Goal: Navigation & Orientation: Find specific page/section

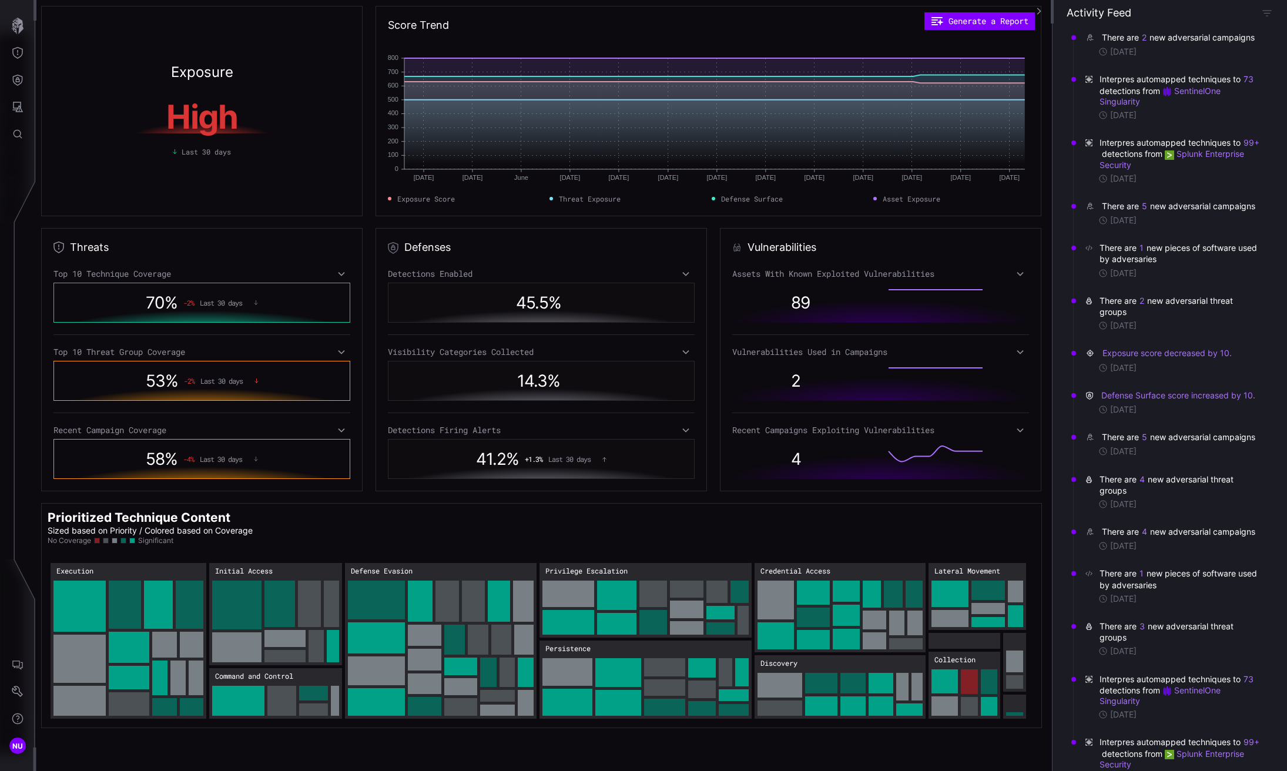
click at [584, 99] on circle "Threat Exposure: 500" at bounding box center [586, 100] width 5 height 5
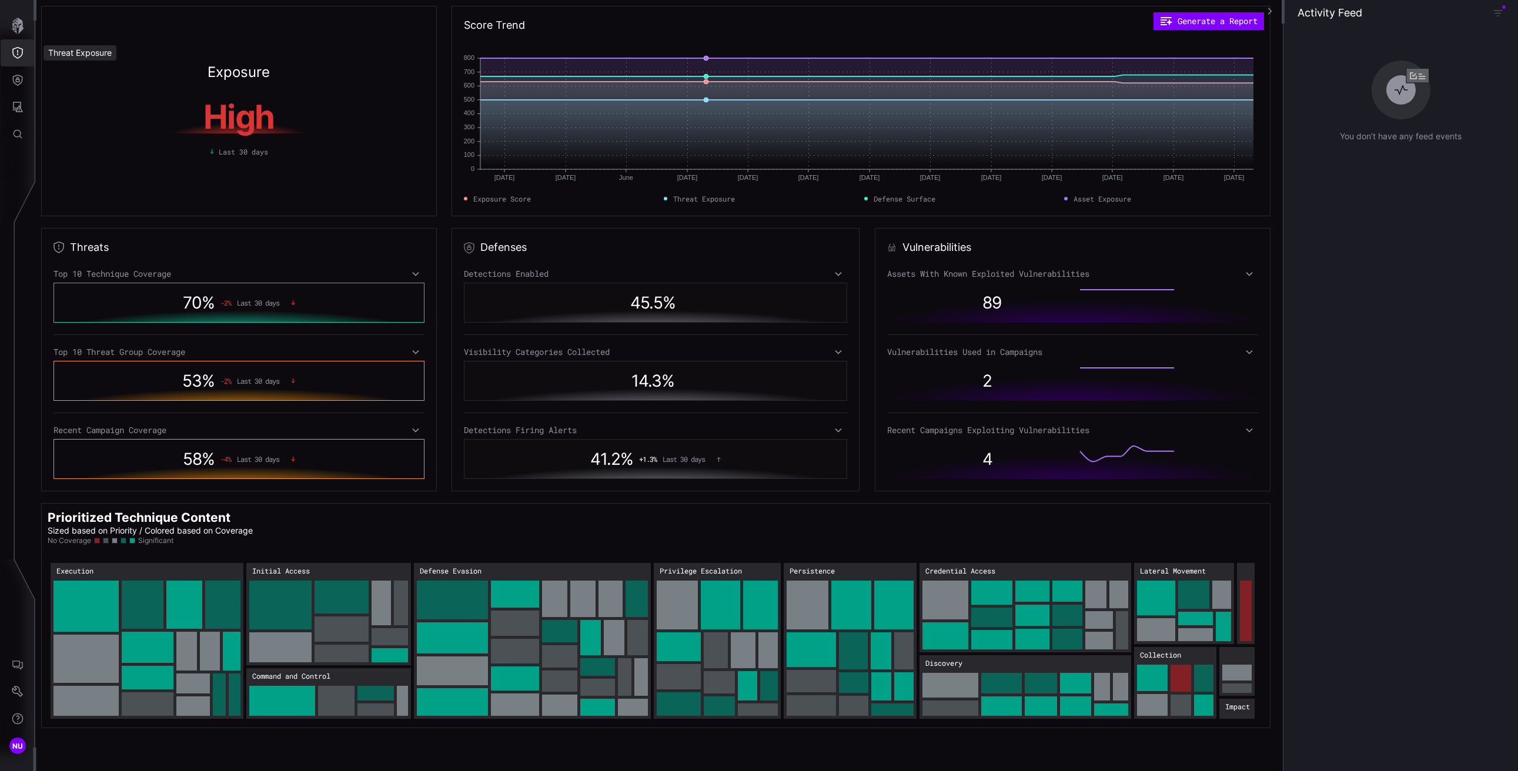
click at [19, 55] on icon "Threat Exposure" at bounding box center [18, 53] width 12 height 12
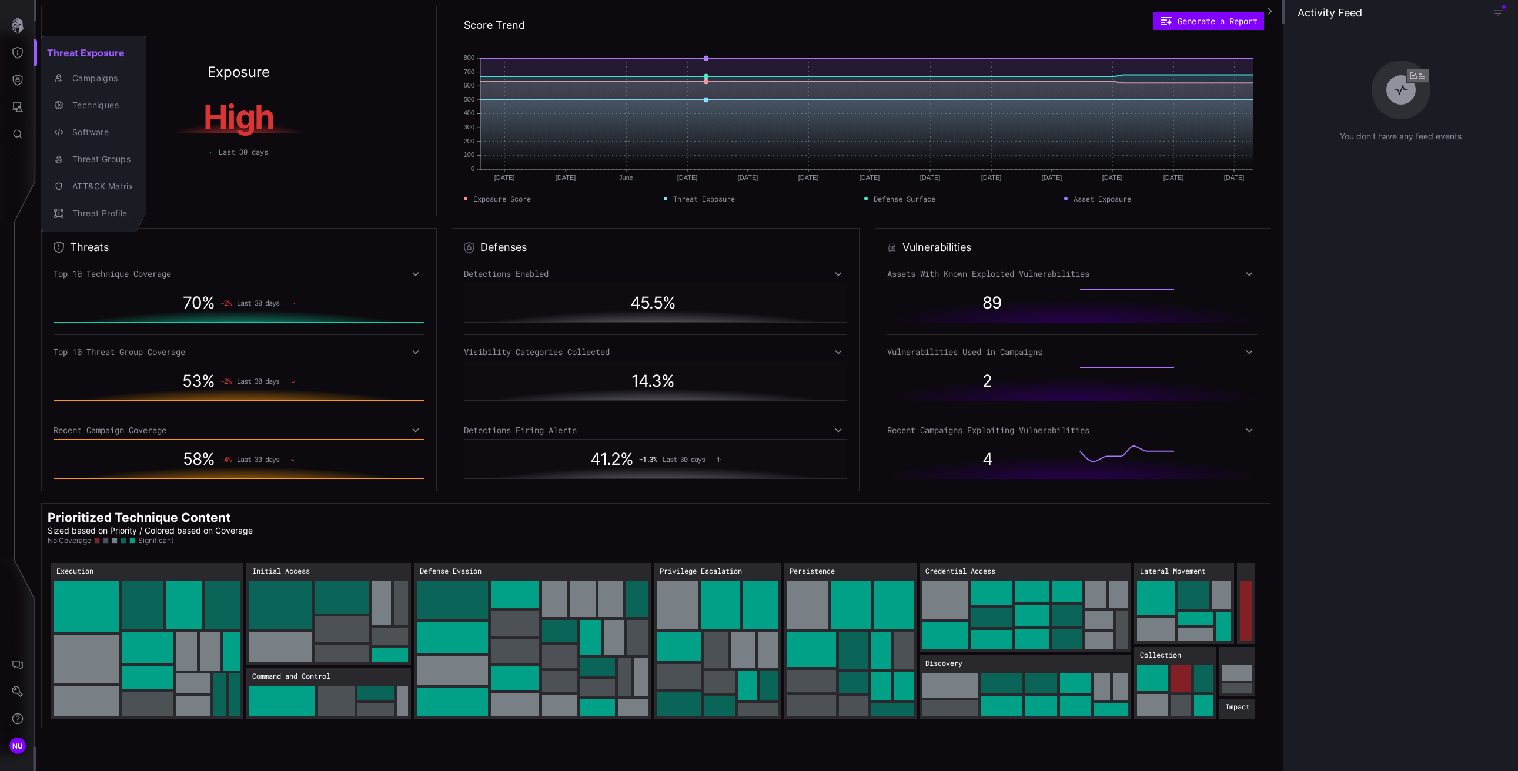
click at [18, 82] on div at bounding box center [759, 385] width 1518 height 771
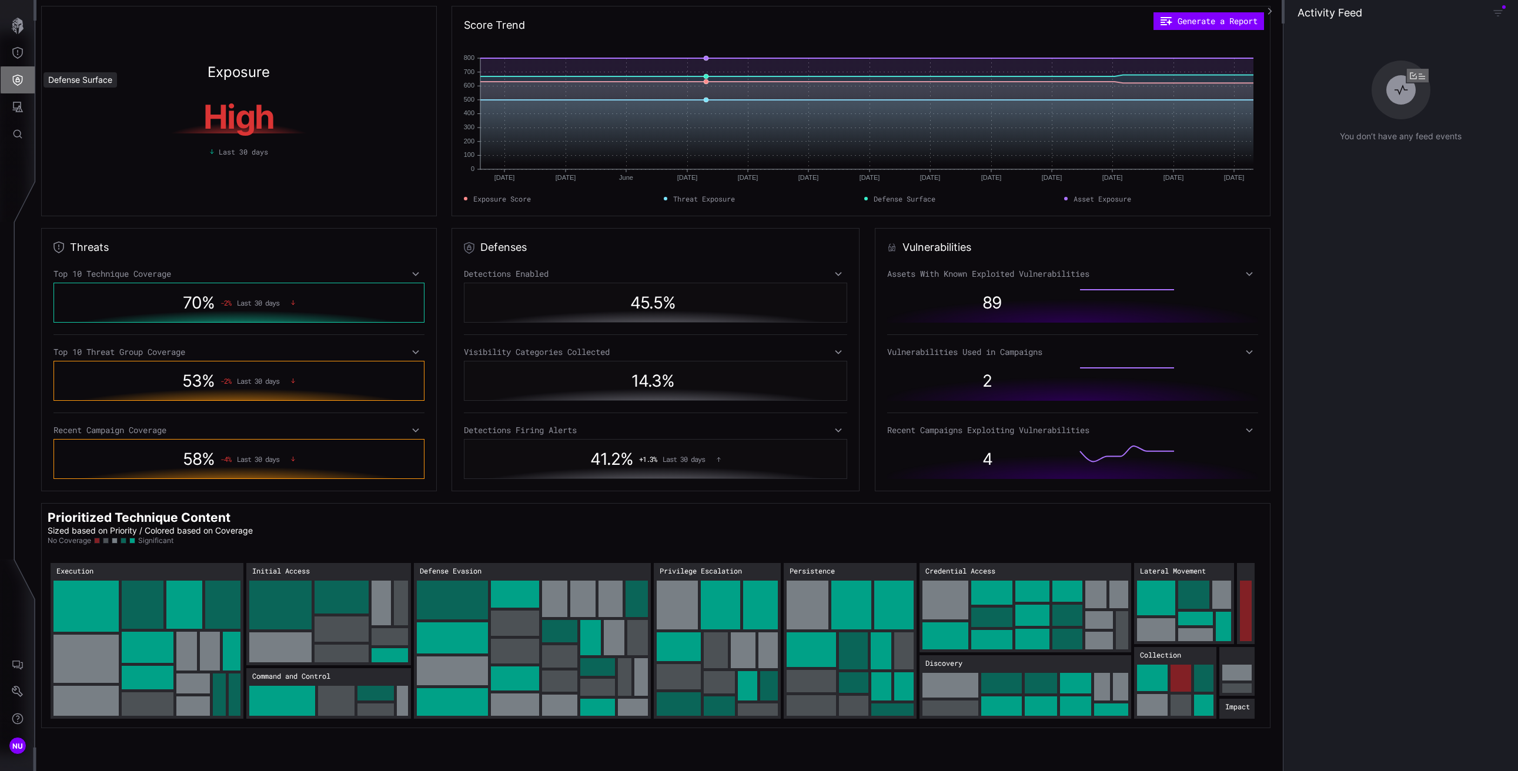
click at [17, 78] on icon "Defense Surface" at bounding box center [18, 80] width 12 height 12
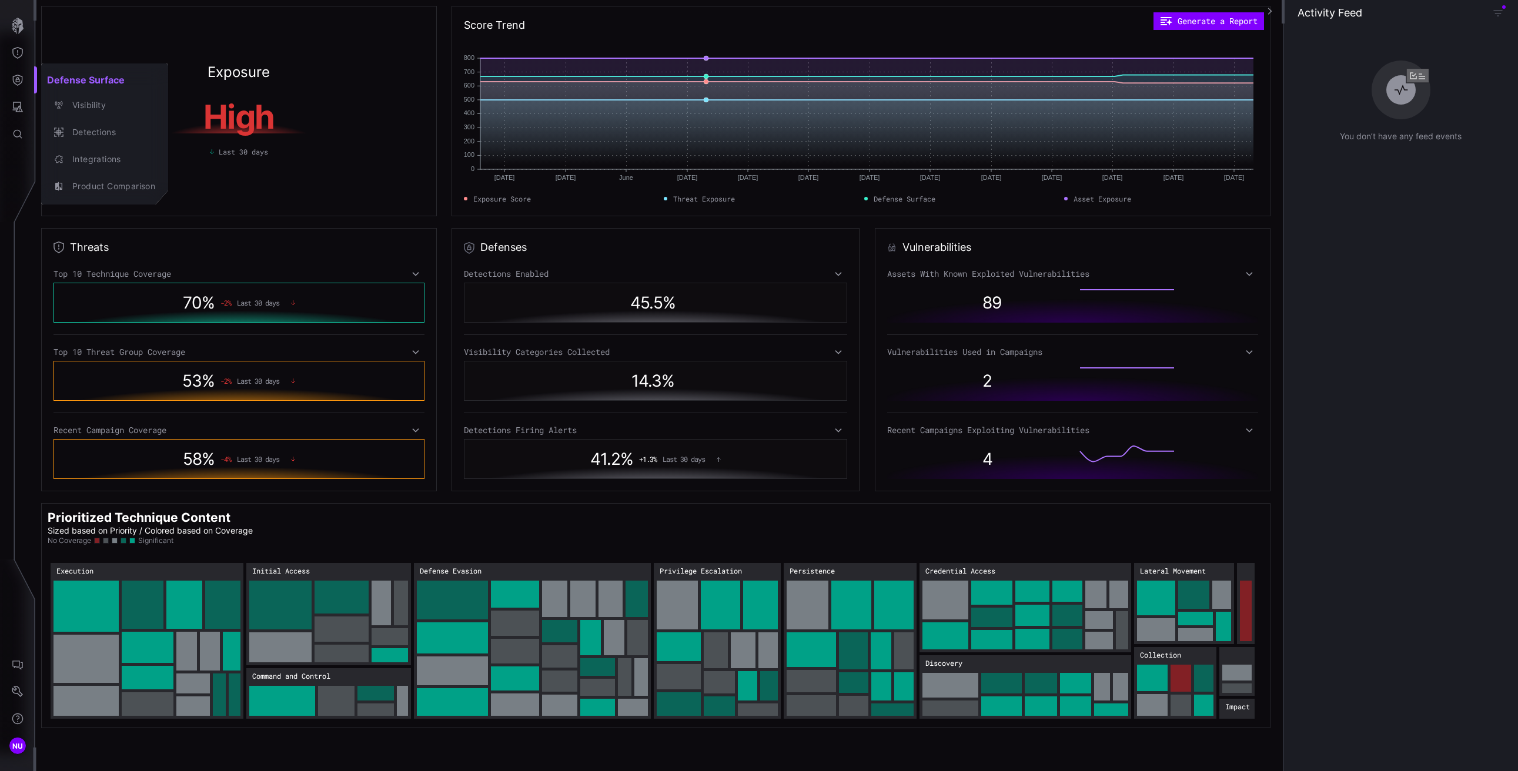
click at [17, 78] on div at bounding box center [759, 385] width 1518 height 771
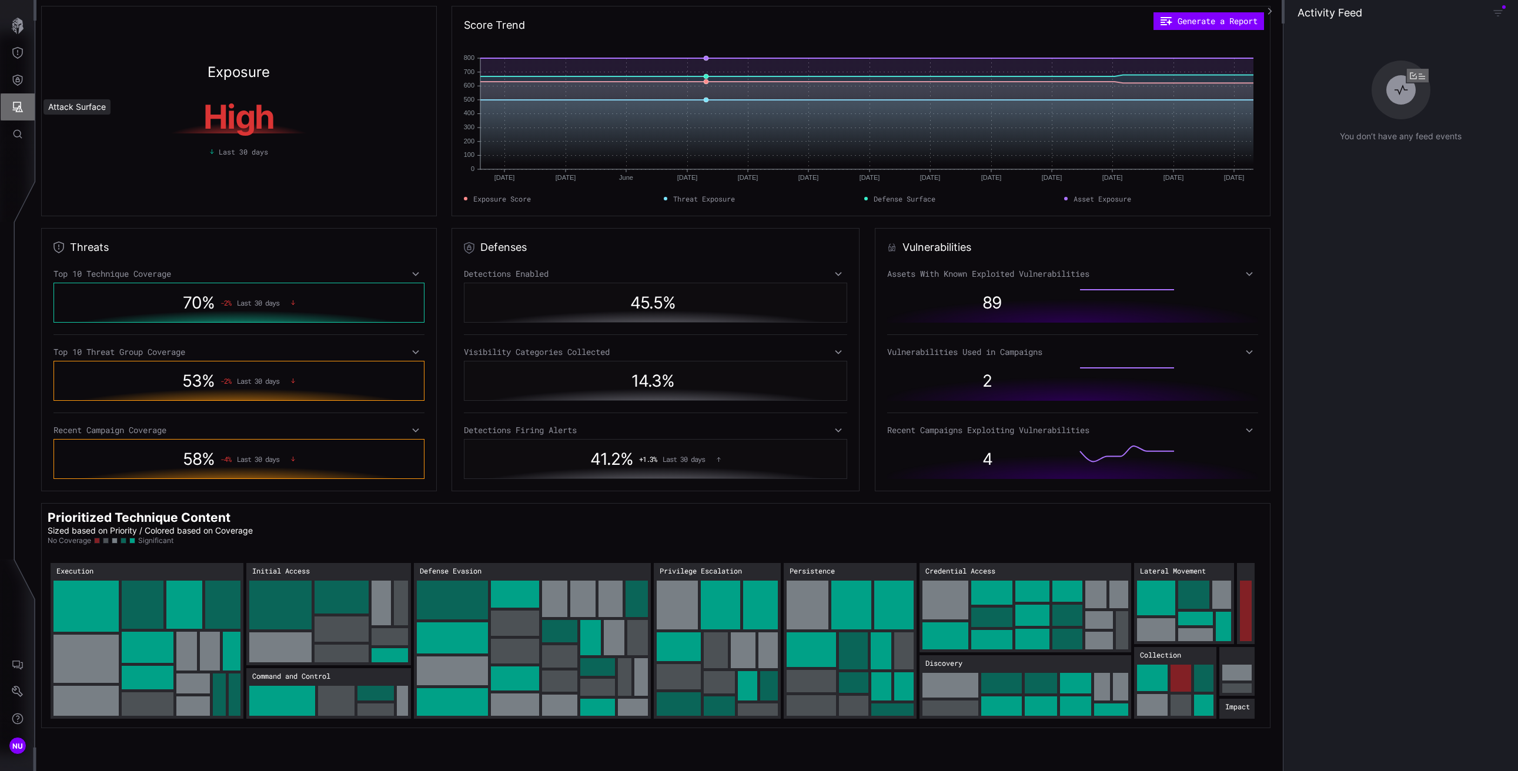
click at [18, 102] on icon "Attack Surface" at bounding box center [18, 107] width 11 height 11
click at [670, 81] on div at bounding box center [759, 385] width 1518 height 771
click at [416, 275] on icon at bounding box center [415, 273] width 8 height 9
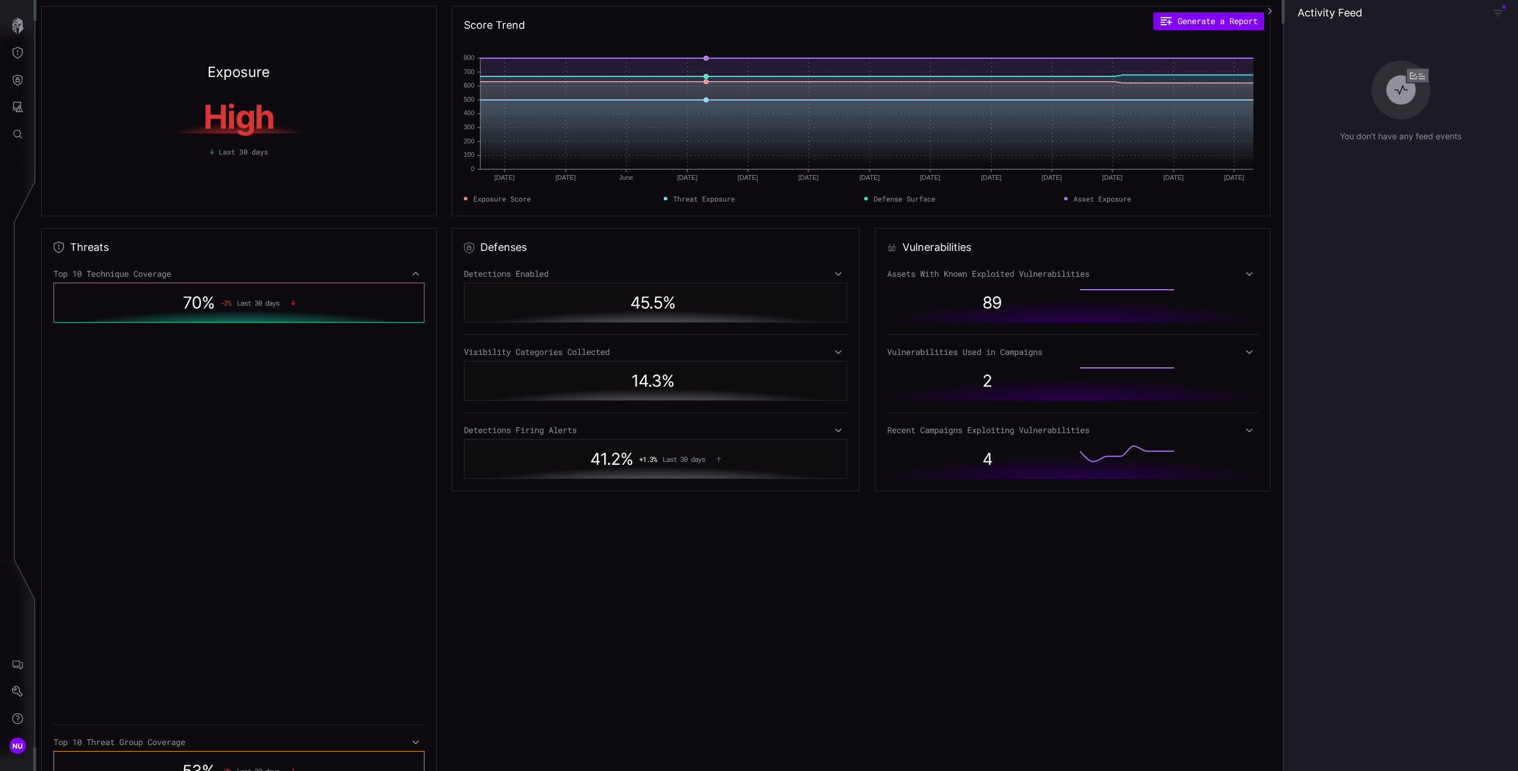
click at [415, 275] on icon at bounding box center [415, 273] width 8 height 9
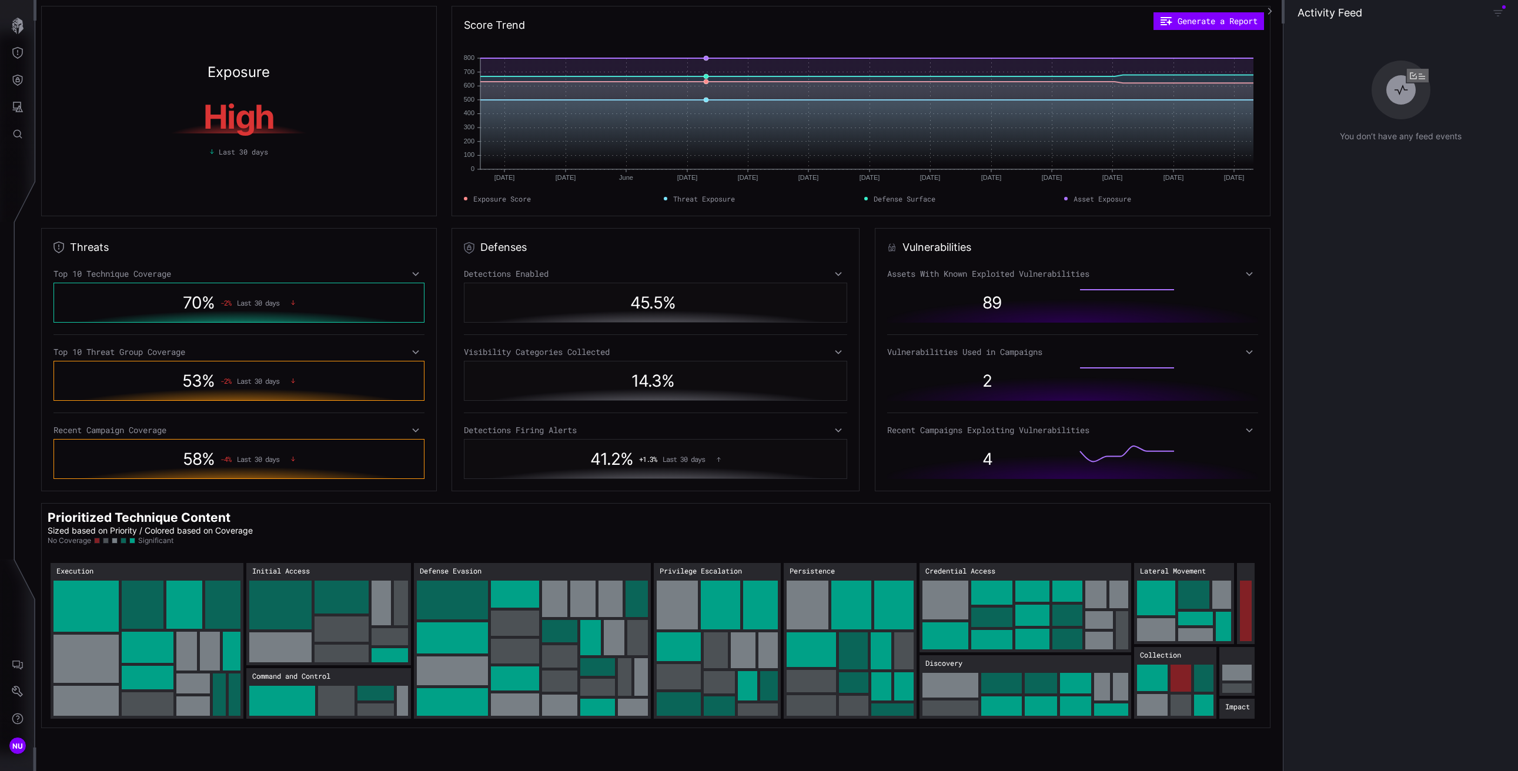
click at [120, 312] on div "70 % -2 % Last 30 days" at bounding box center [239, 302] width 323 height 27
click at [116, 307] on div "70 % -2 % Last 30 days" at bounding box center [239, 302] width 323 height 27
click at [115, 305] on div "70 % -2 % Last 30 days" at bounding box center [239, 302] width 323 height 27
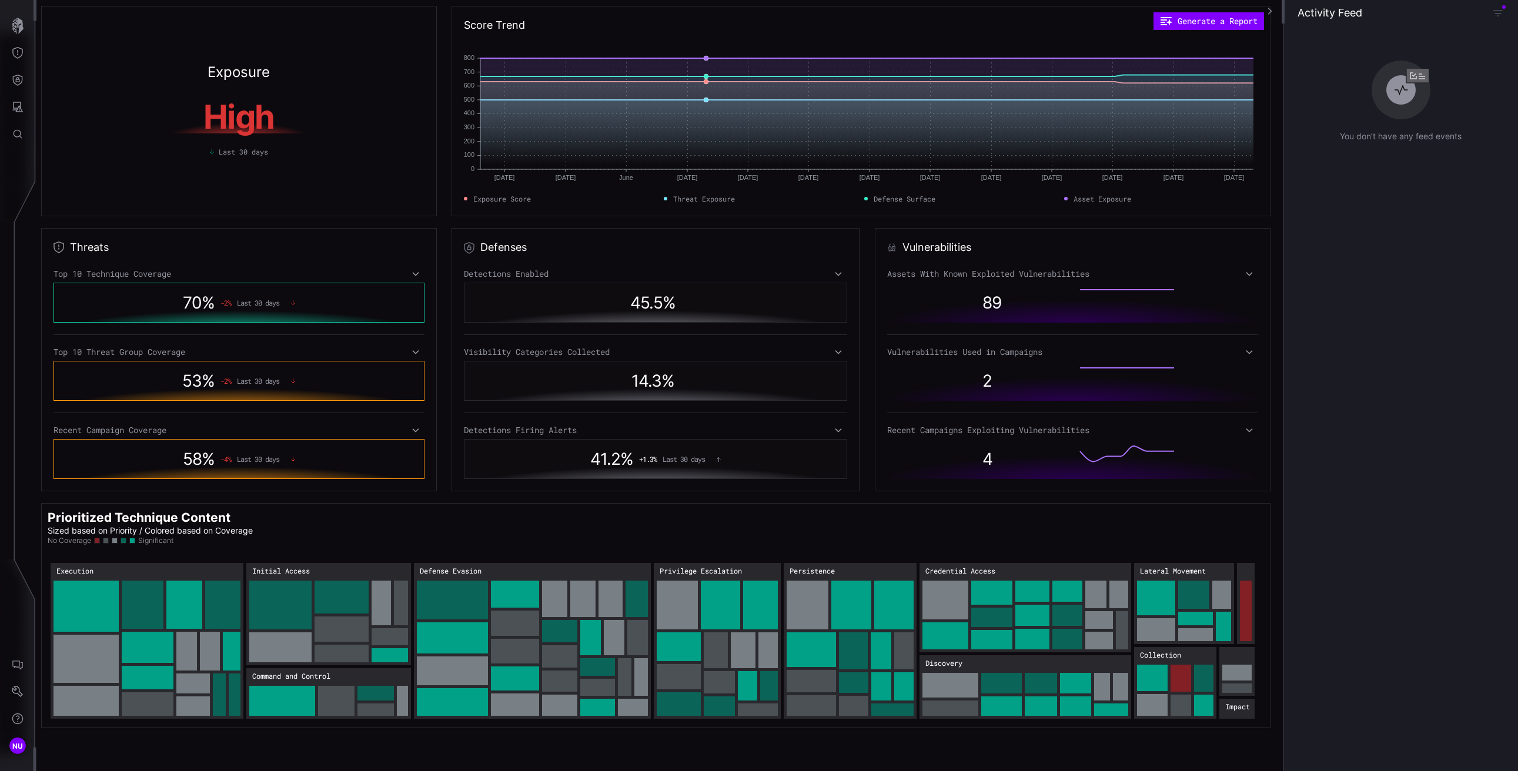
click at [116, 304] on div "70 % -2 % Last 30 days" at bounding box center [239, 302] width 323 height 27
click at [117, 304] on div "70 % -2 % Last 30 days" at bounding box center [239, 302] width 323 height 27
click at [118, 302] on div "70 % -2 % Last 30 days" at bounding box center [239, 302] width 323 height 27
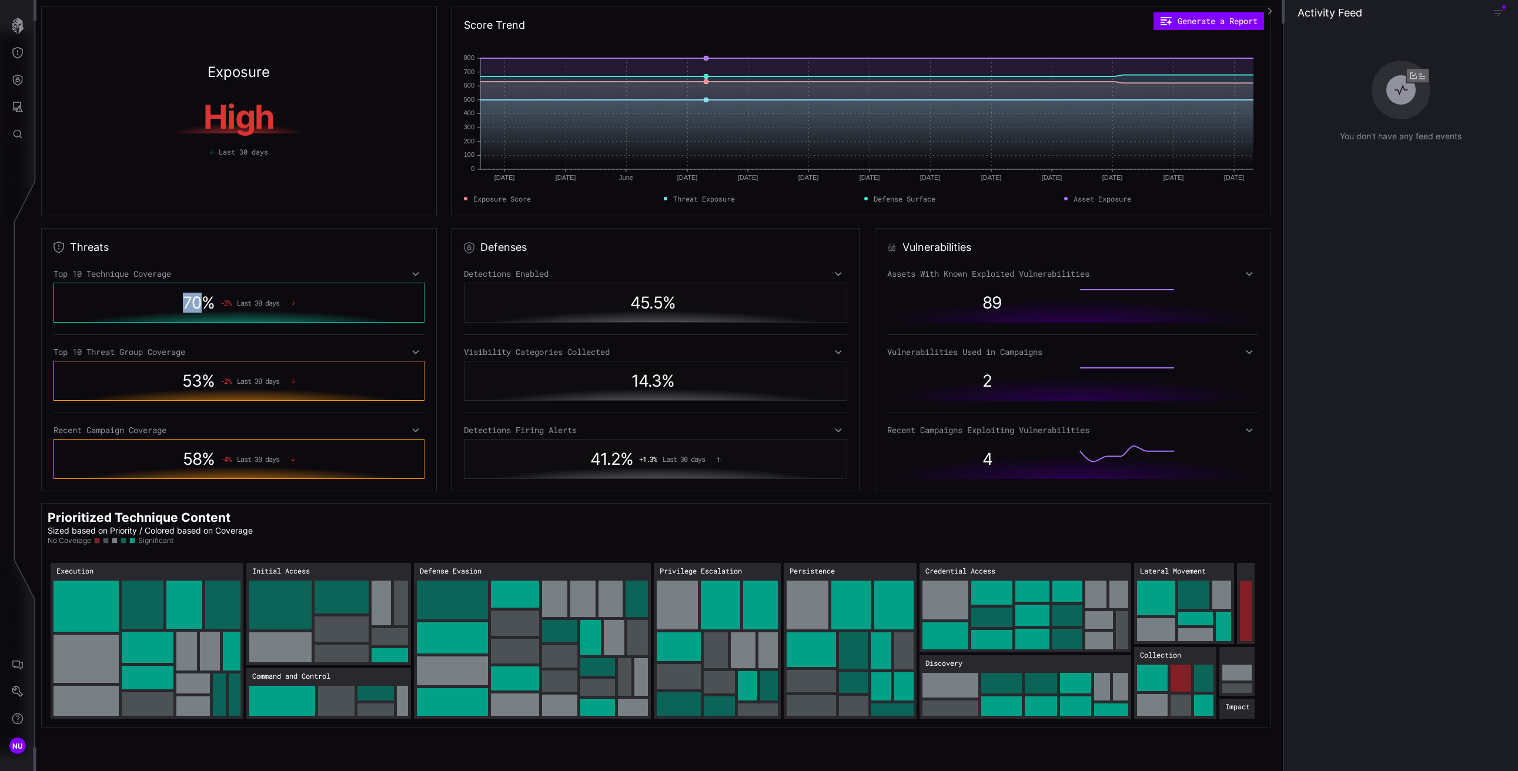
click at [118, 302] on div "70 % -2 % Last 30 days" at bounding box center [239, 302] width 323 height 27
drag, startPoint x: 275, startPoint y: 303, endPoint x: 233, endPoint y: 307, distance: 41.4
click at [231, 307] on div "70 % -2 % Last 30 days" at bounding box center [239, 302] width 323 height 27
click at [18, 78] on icon "Defense Surface" at bounding box center [18, 80] width 10 height 11
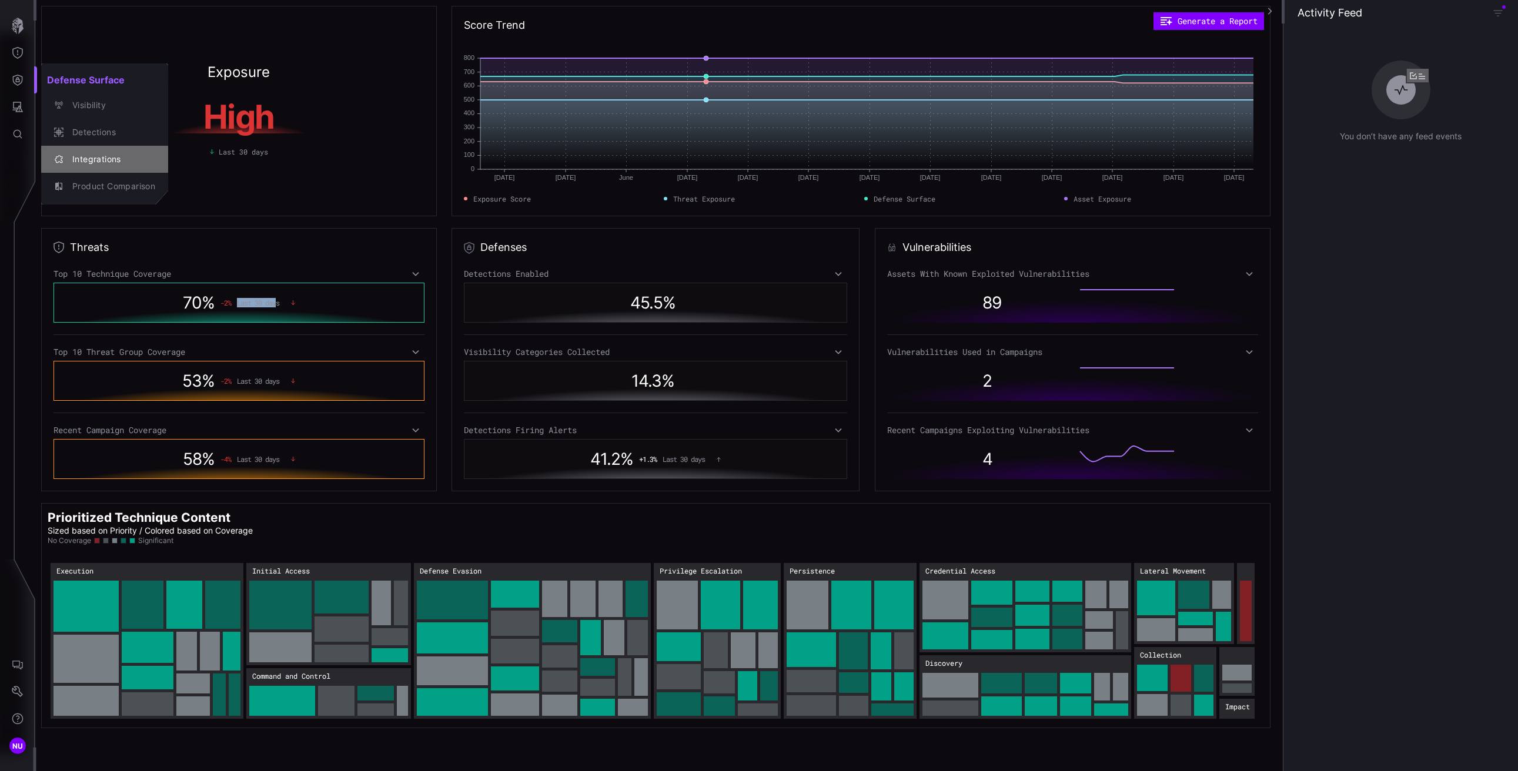
click at [88, 159] on div "Integrations" at bounding box center [110, 159] width 89 height 15
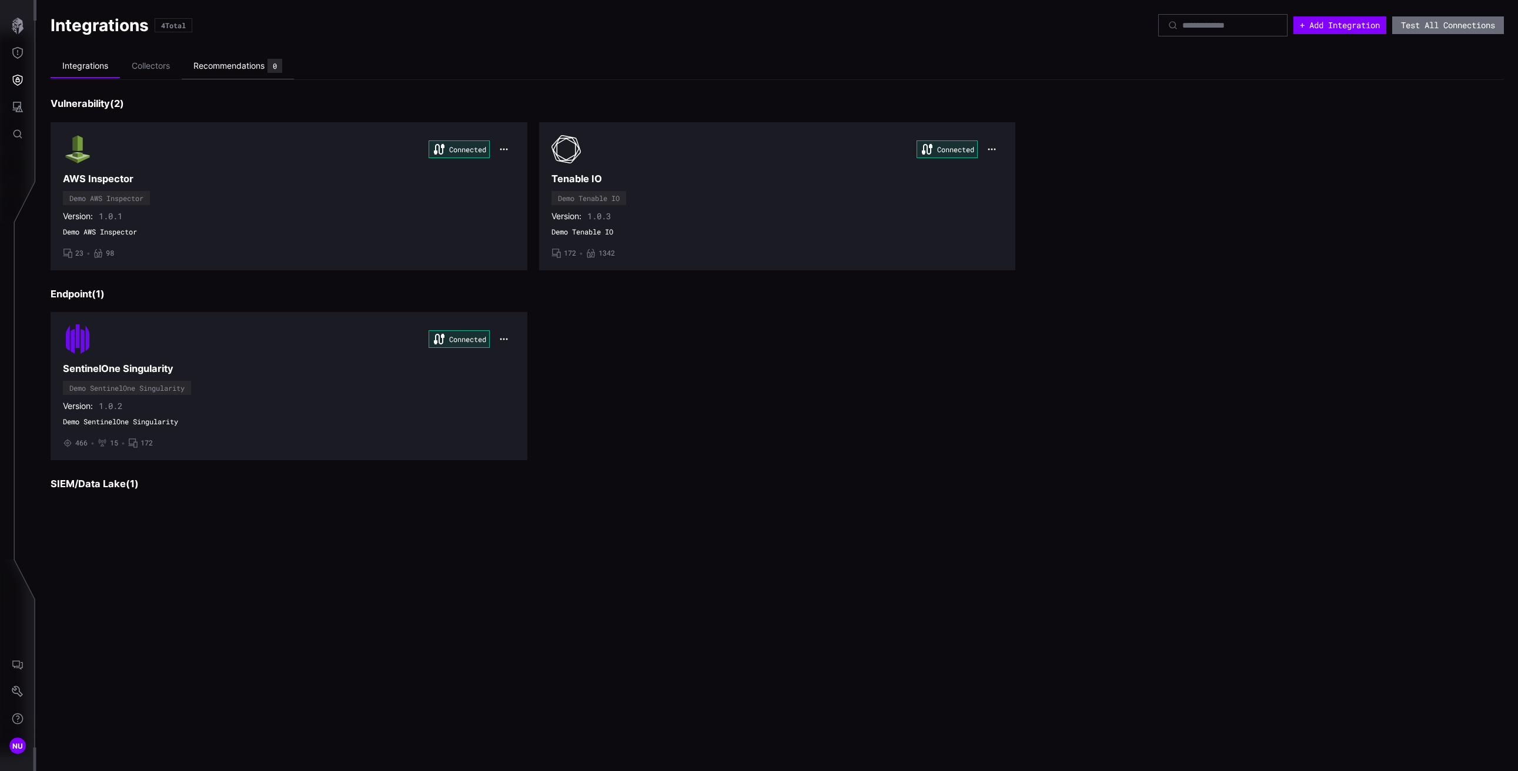
click at [200, 71] on div "Recommendations" at bounding box center [228, 66] width 71 height 11
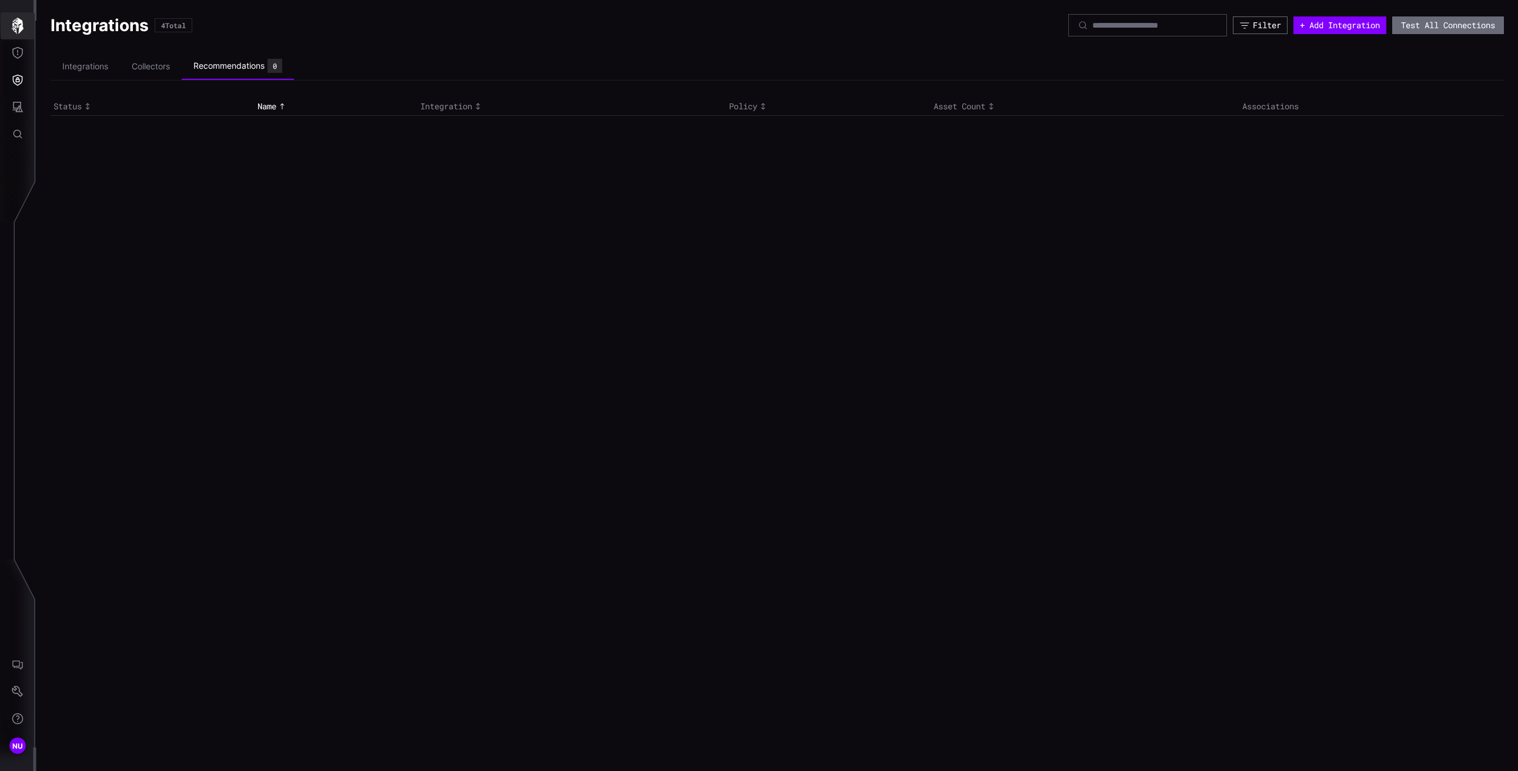
click at [13, 35] on button "button" at bounding box center [18, 25] width 34 height 27
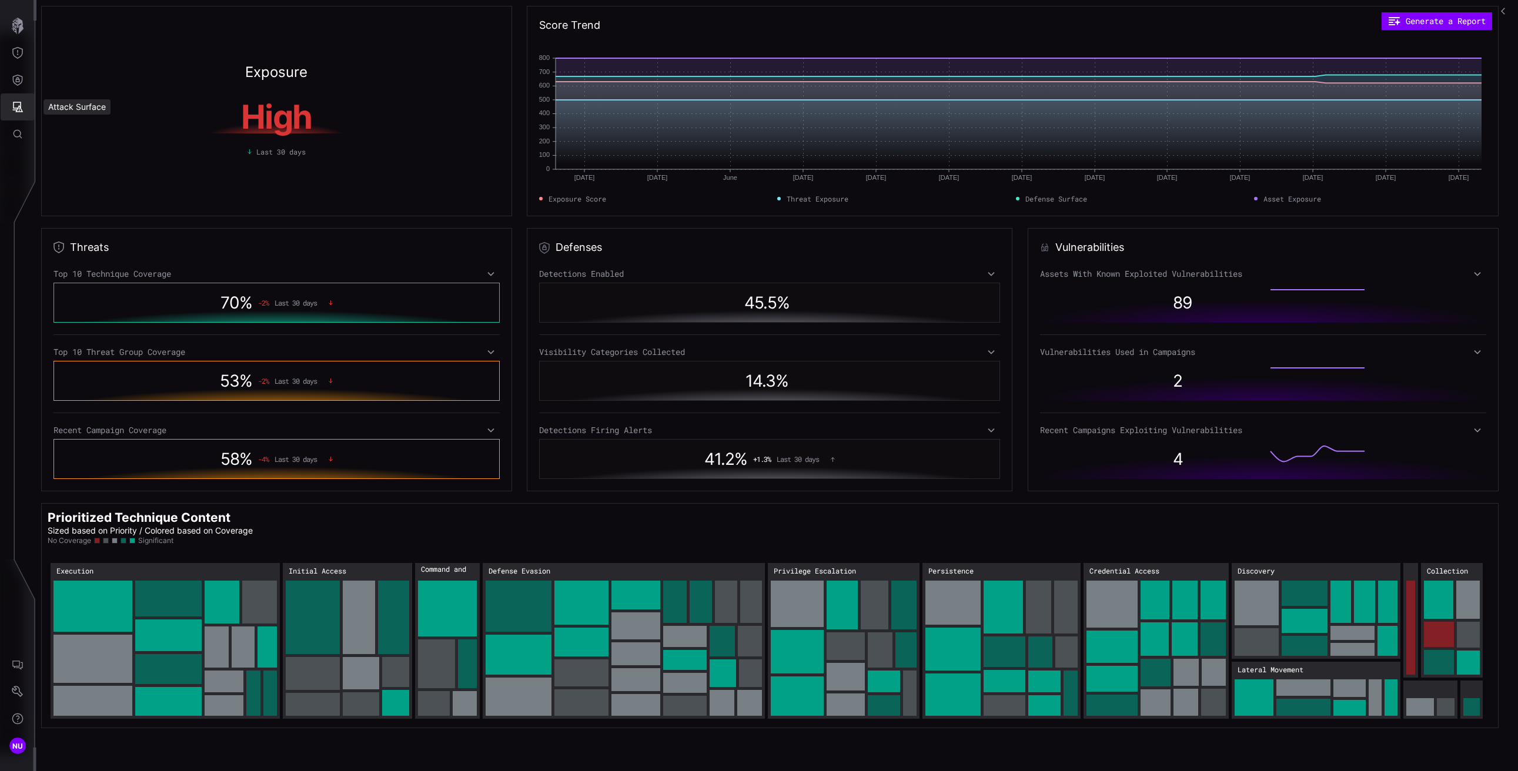
click at [22, 101] on icon "Attack Surface" at bounding box center [18, 107] width 12 height 12
click at [17, 81] on div at bounding box center [759, 385] width 1518 height 771
click at [22, 82] on icon "Defense Surface" at bounding box center [18, 80] width 12 height 12
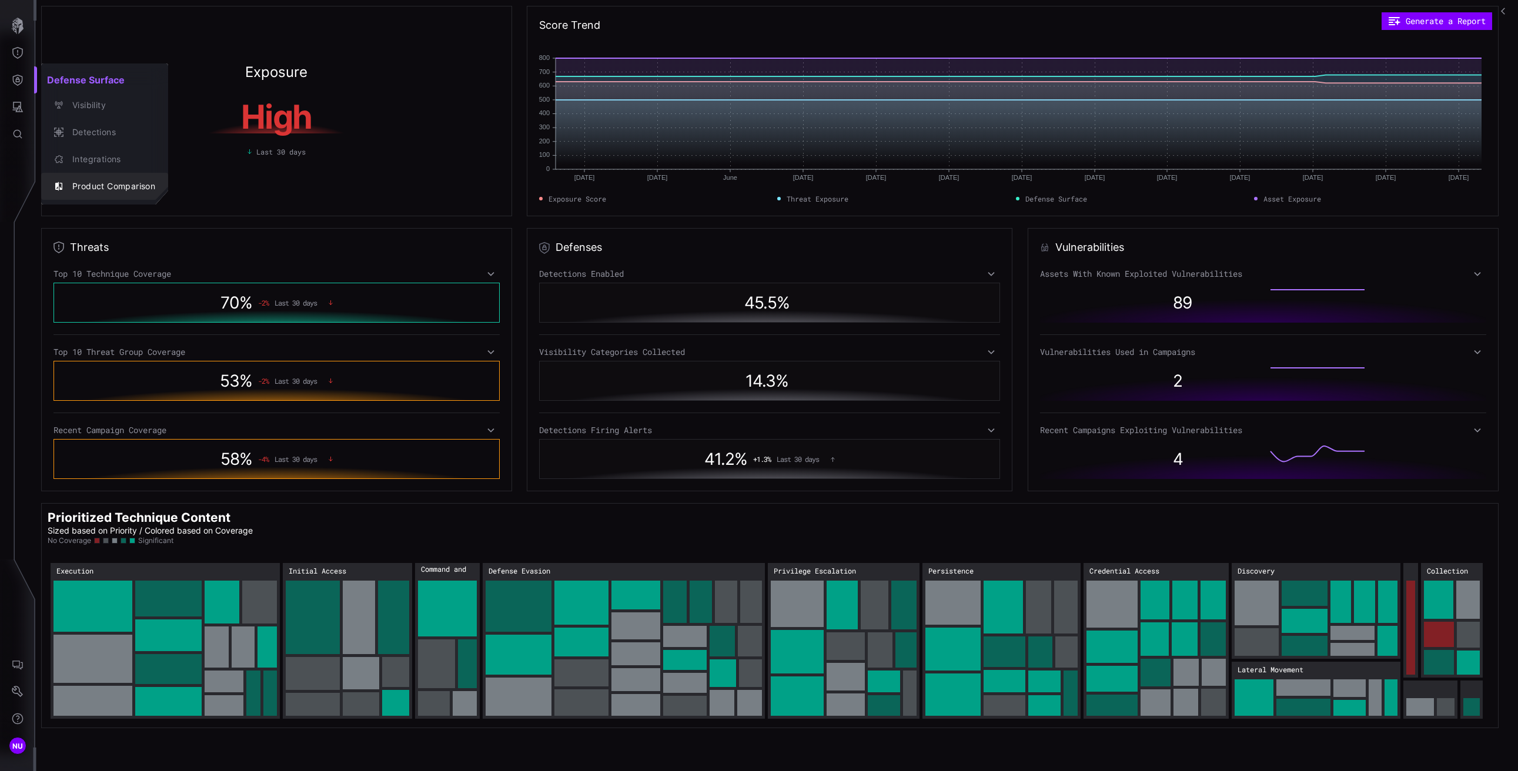
click at [78, 155] on div "Integrations" at bounding box center [110, 159] width 89 height 15
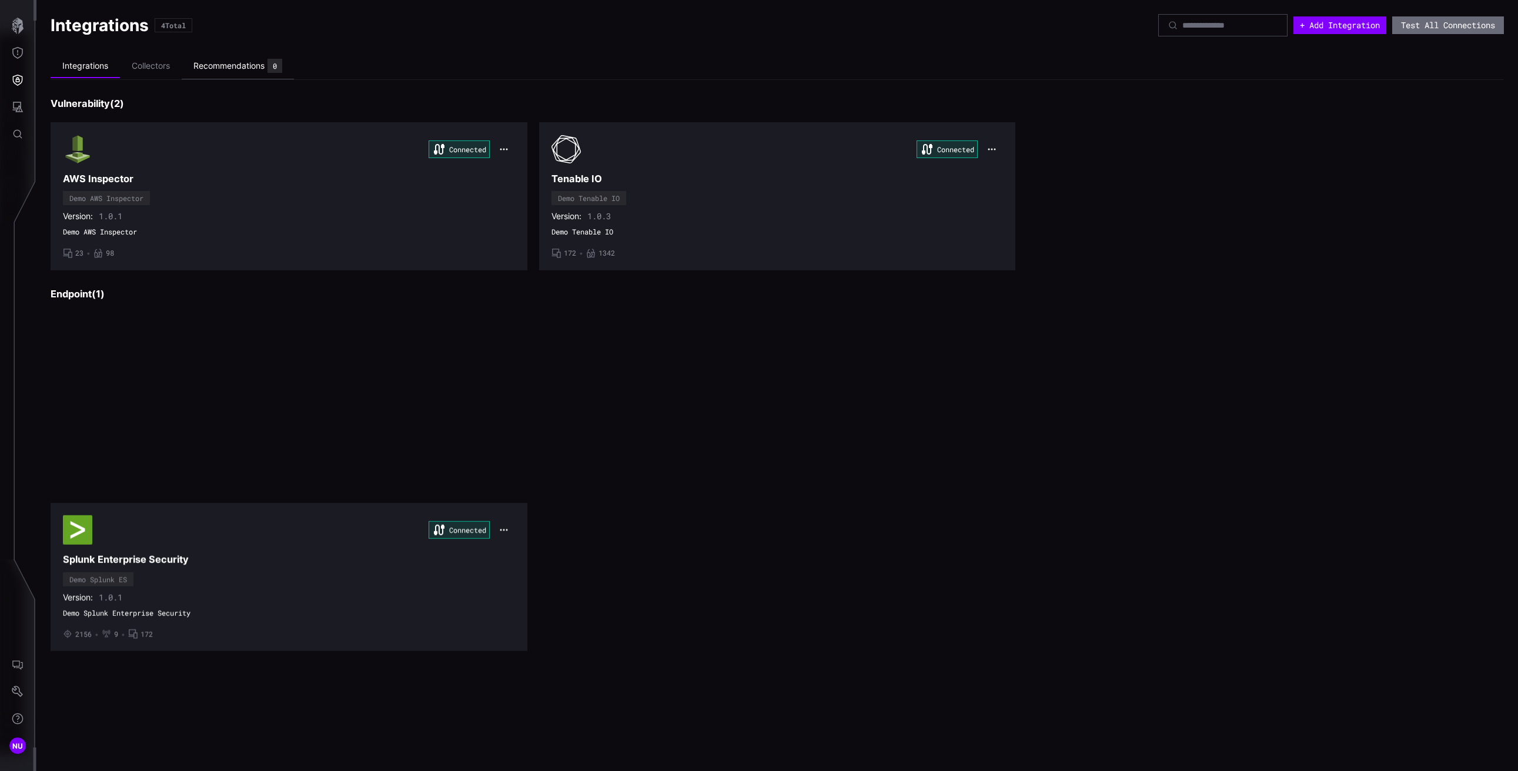
click at [227, 63] on div "Recommendations" at bounding box center [228, 66] width 71 height 11
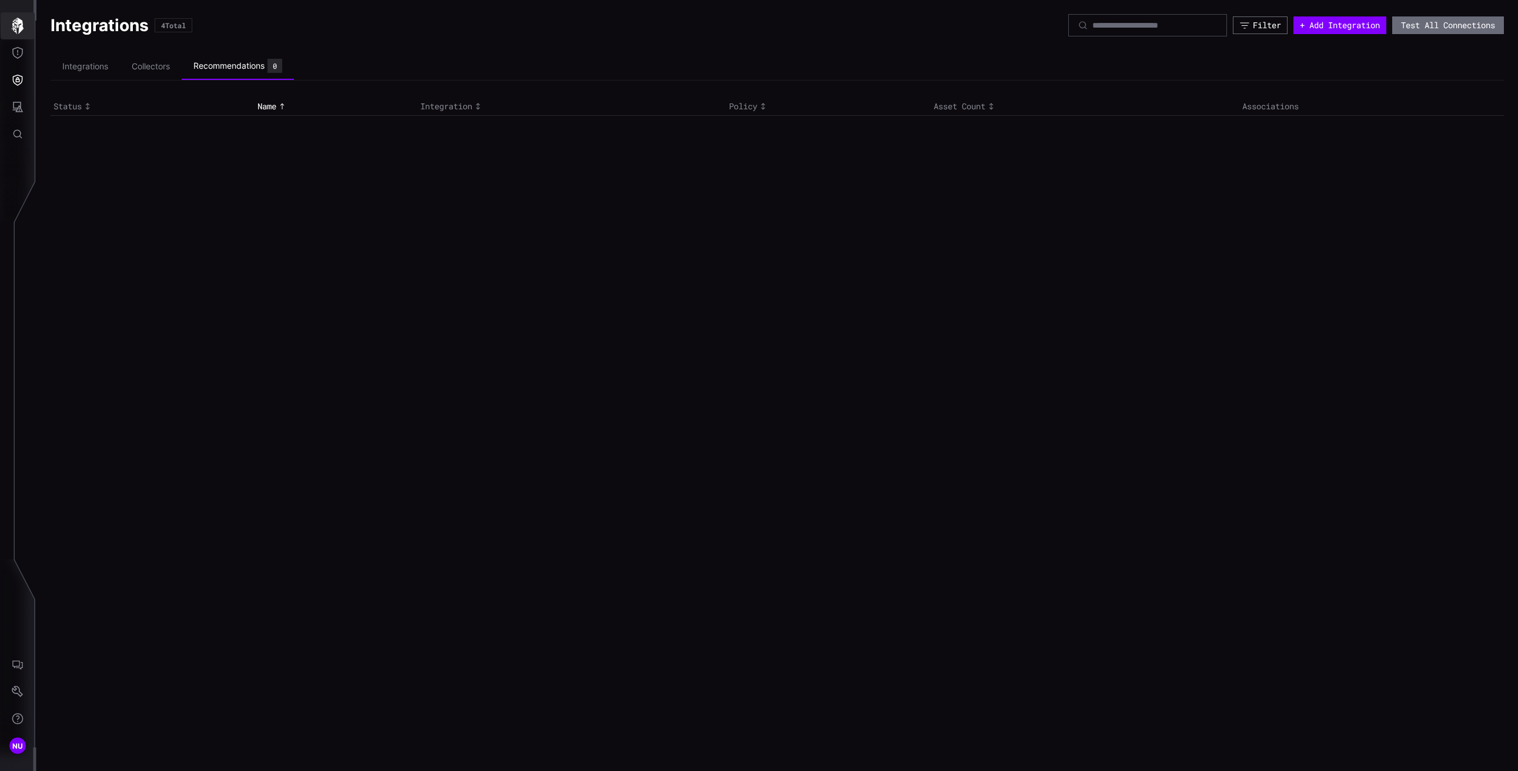
click at [16, 33] on icon "button" at bounding box center [17, 26] width 16 height 16
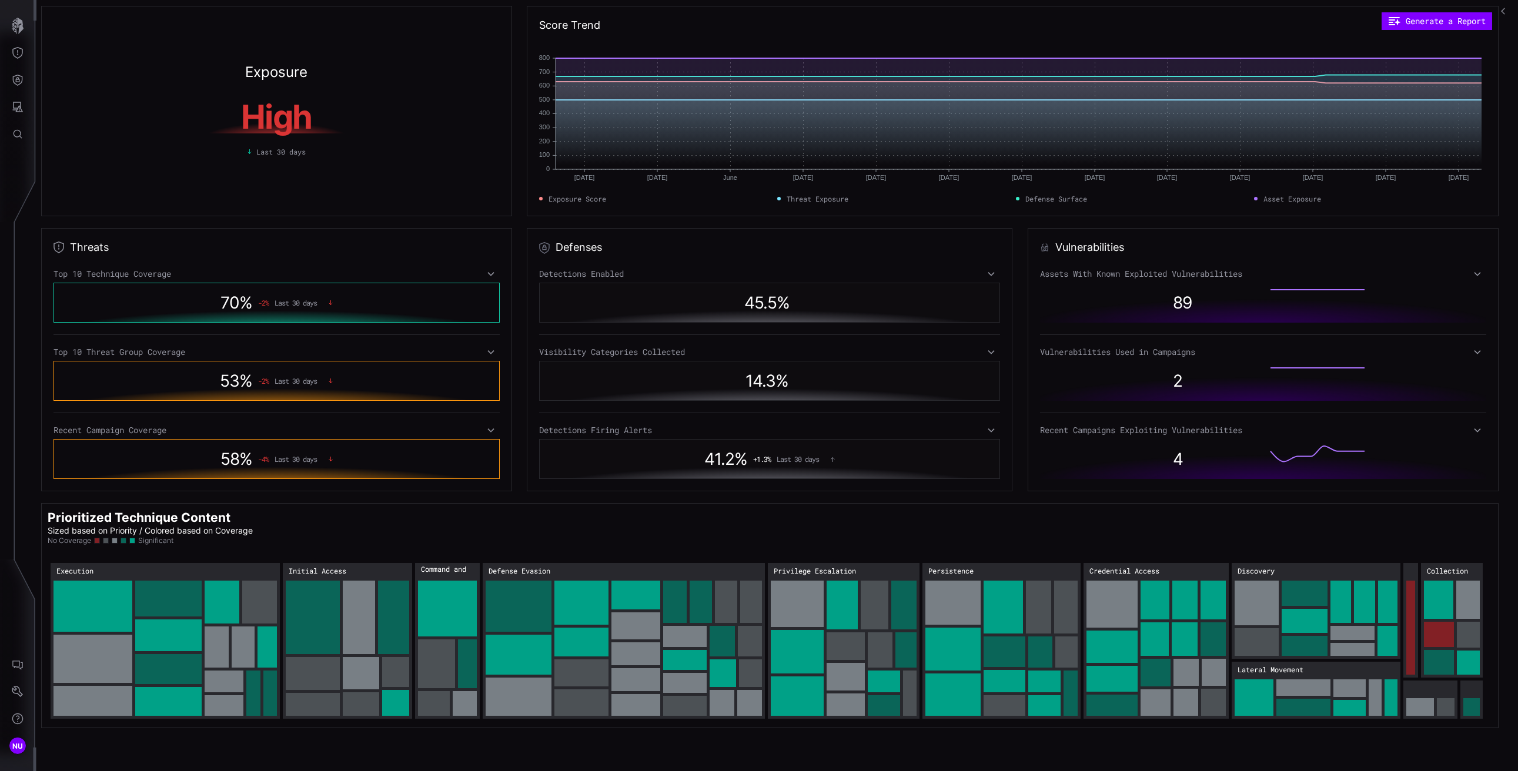
click at [1287, 11] on icon "button" at bounding box center [1505, 11] width 8 height 8
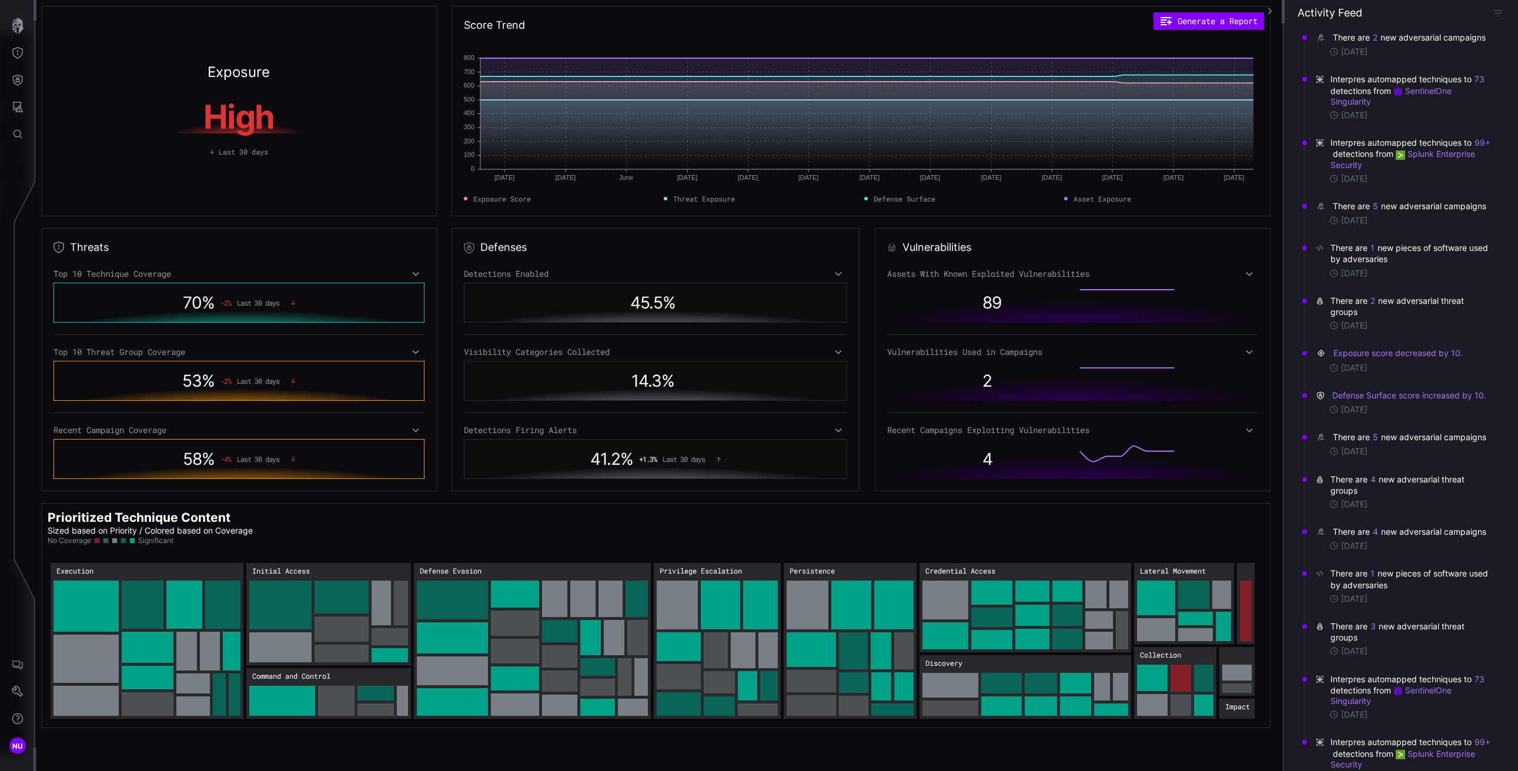
click at [1277, 10] on button "button" at bounding box center [1269, 11] width 18 height 21
